Goal: Task Accomplishment & Management: Manage account settings

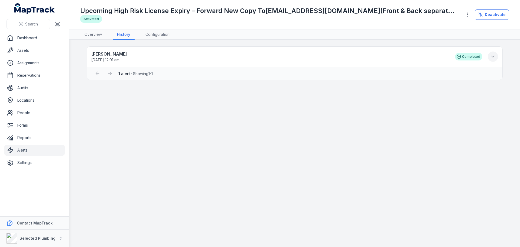
click at [490, 57] on icon at bounding box center [492, 56] width 5 height 5
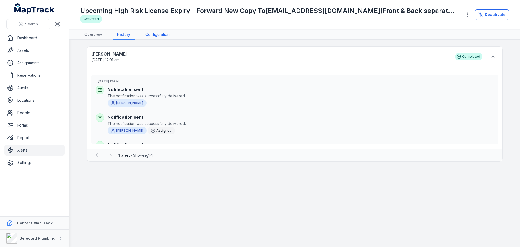
click at [160, 34] on link "Configuration" at bounding box center [157, 35] width 33 height 10
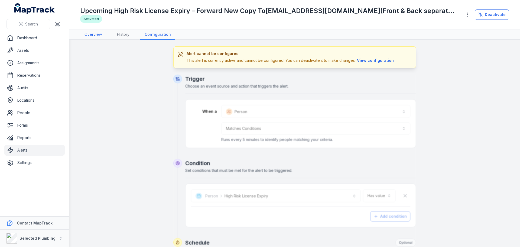
click at [92, 34] on link "Overview" at bounding box center [93, 35] width 26 height 10
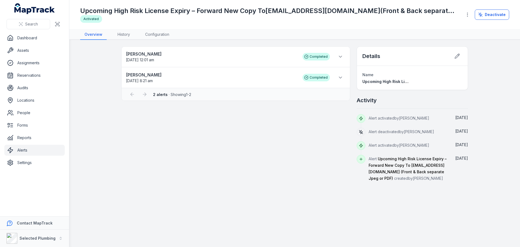
click at [390, 82] on span "Upcoming High Risk License Expiry – Forward New Copy To [EMAIL_ADDRESS][DOMAIN_…" at bounding box center [487, 81] width 251 height 5
click at [26, 114] on link "People" at bounding box center [34, 112] width 60 height 11
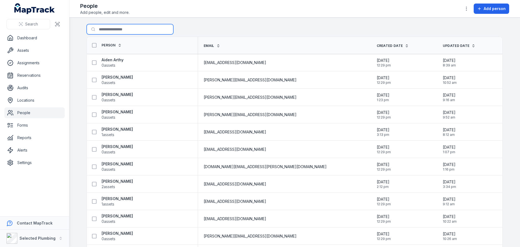
click at [111, 29] on input "Search for people" at bounding box center [130, 29] width 87 height 10
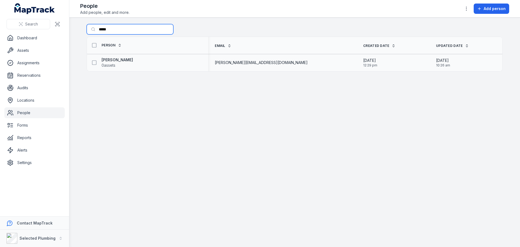
type input "*****"
click at [131, 62] on div "[PERSON_NAME] 0 assets" at bounding box center [145, 62] width 113 height 11
click at [113, 60] on strong "[PERSON_NAME]" at bounding box center [117, 59] width 31 height 5
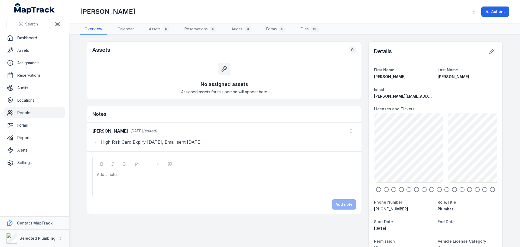
click at [385, 190] on icon "button" at bounding box center [385, 188] width 5 height 5
click at [400, 189] on icon "button" at bounding box center [400, 188] width 5 height 5
click at [406, 188] on icon "button" at bounding box center [408, 188] width 5 height 5
click at [414, 189] on icon "button" at bounding box center [416, 188] width 5 height 5
click at [422, 188] on icon "button" at bounding box center [423, 188] width 5 height 5
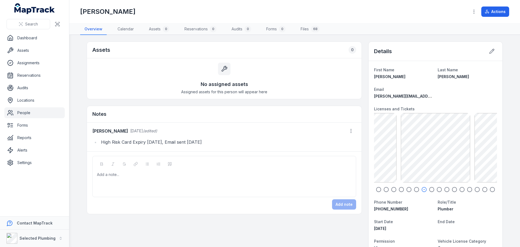
click at [429, 188] on icon "button" at bounding box center [431, 188] width 5 height 5
click at [437, 190] on icon "button" at bounding box center [438, 188] width 5 height 5
click at [445, 190] on icon "button" at bounding box center [446, 188] width 5 height 5
click at [453, 188] on icon "button" at bounding box center [453, 188] width 5 height 5
click at [461, 189] on icon "button" at bounding box center [461, 188] width 5 height 5
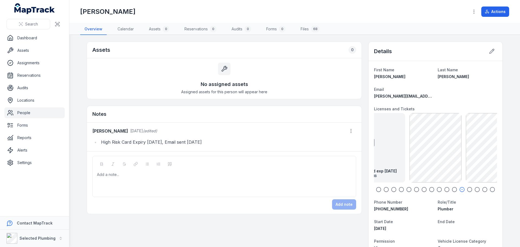
click at [467, 189] on icon "button" at bounding box center [469, 188] width 5 height 5
click at [474, 189] on icon "button" at bounding box center [476, 188] width 5 height 5
